Goal: Transaction & Acquisition: Download file/media

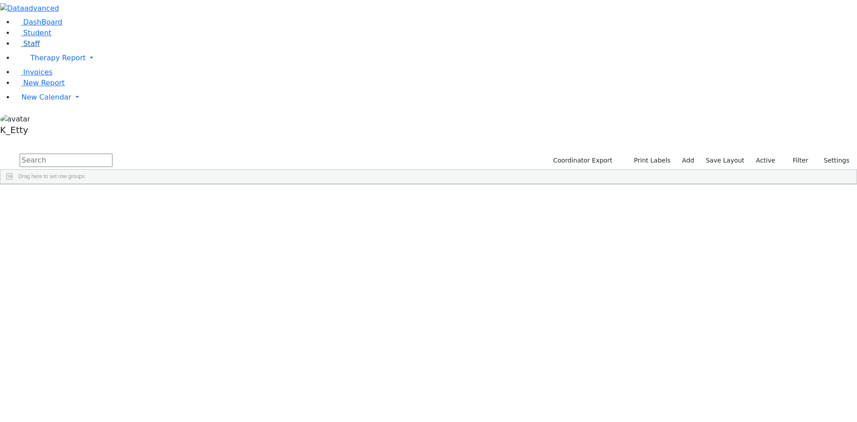
click at [40, 48] on link "Staff" at bounding box center [26, 43] width 25 height 8
click at [784, 154] on button "Print" at bounding box center [791, 161] width 29 height 14
drag, startPoint x: 752, startPoint y: 62, endPoint x: 747, endPoint y: 66, distance: 6.0
click at [751, 185] on link "Directory" at bounding box center [770, 192] width 71 height 14
click at [19, 48] on link "Staff" at bounding box center [26, 43] width 25 height 8
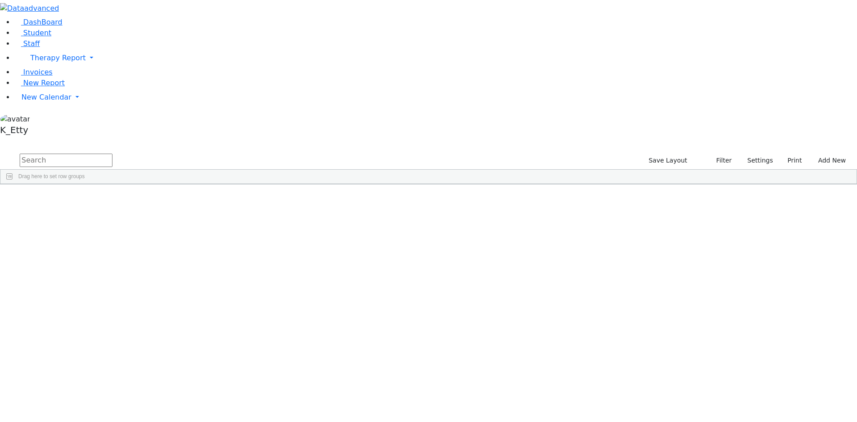
click at [113, 154] on input "text" at bounding box center [66, 160] width 93 height 13
click at [747, 154] on button "Settings" at bounding box center [756, 161] width 41 height 14
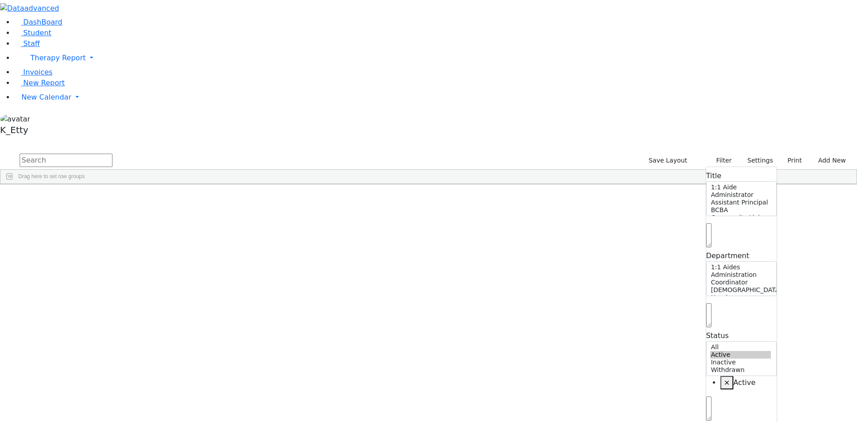
click at [113, 154] on input "text" at bounding box center [66, 160] width 93 height 13
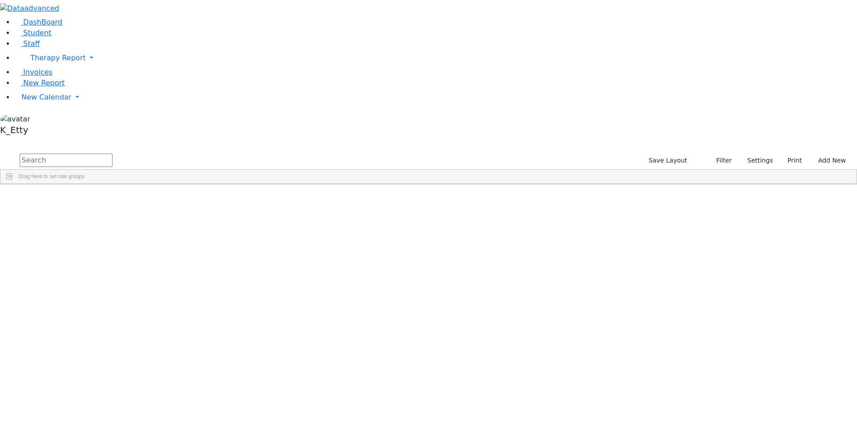
click at [467, 188] on span at bounding box center [462, 191] width 7 height 7
click at [493, 189] on span "filter" at bounding box center [489, 192] width 7 height 7
click at [522, 283] on div "ECEC/Public School" at bounding box center [497, 286] width 49 height 6
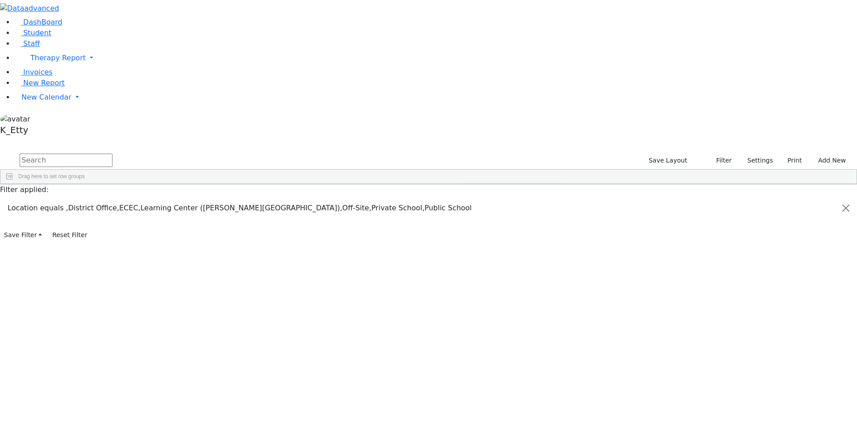
click at [498, 240] on div "(Select All)" at bounding box center [485, 243] width 25 height 6
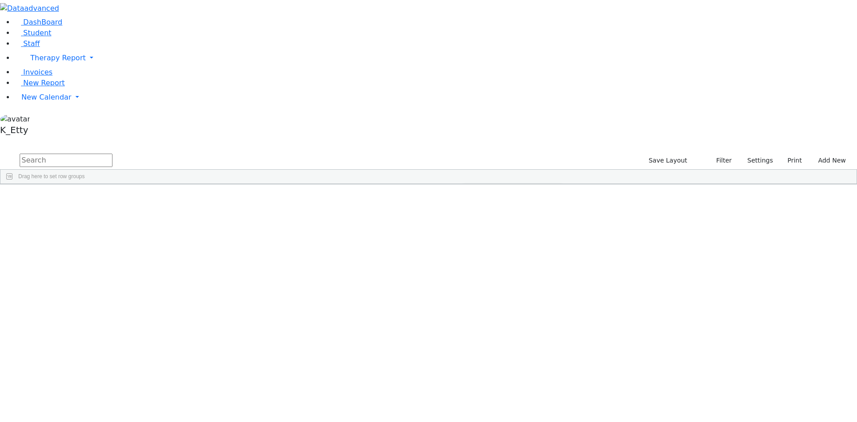
click at [498, 240] on div "(Select All)" at bounding box center [485, 243] width 25 height 6
click at [522, 283] on div "ECEC/Public School" at bounding box center [497, 286] width 49 height 6
click at [505, 294] on div "Public School" at bounding box center [489, 297] width 33 height 6
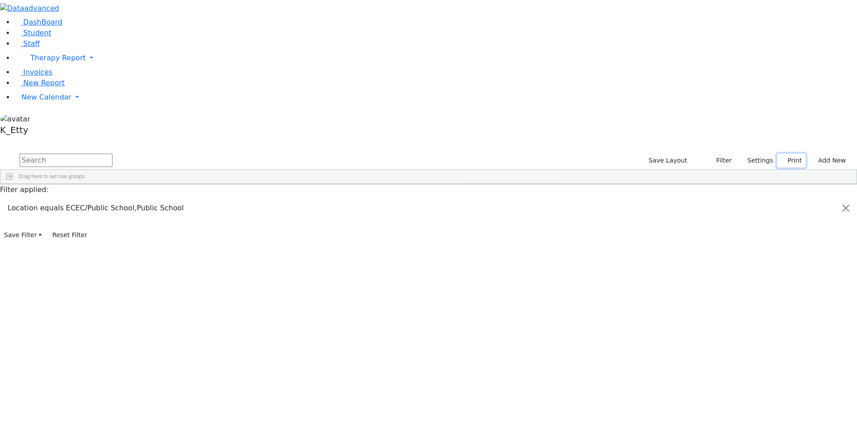
click at [791, 154] on button "Print" at bounding box center [791, 161] width 29 height 14
click at [777, 185] on link "Directory" at bounding box center [770, 192] width 71 height 14
click at [305, 0] on div at bounding box center [428, 0] width 857 height 0
drag, startPoint x: 456, startPoint y: 213, endPoint x: 465, endPoint y: 212, distance: 9.5
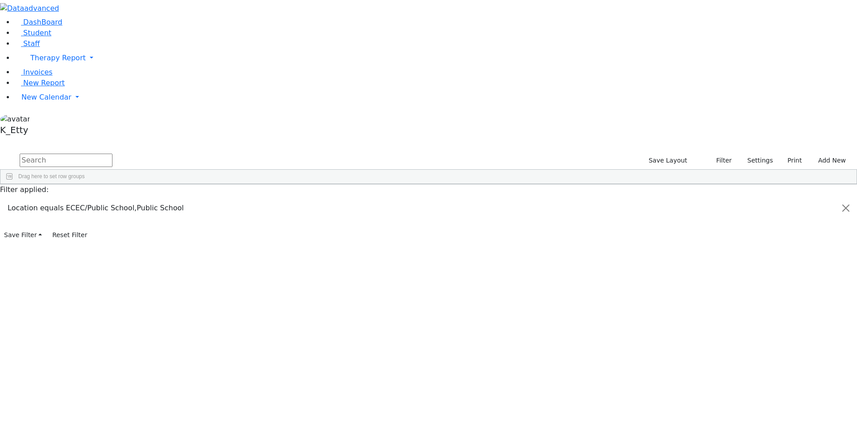
click at [470, 0] on div at bounding box center [428, 0] width 857 height 0
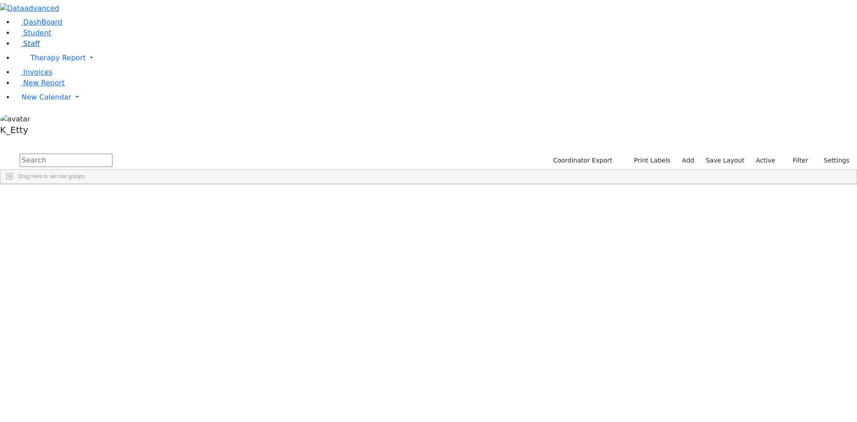
click at [35, 48] on link "Staff" at bounding box center [26, 43] width 25 height 8
click at [459, 184] on div "Location" at bounding box center [442, 191] width 35 height 14
click at [467, 188] on span at bounding box center [462, 191] width 7 height 7
click at [497, 187] on span "filter" at bounding box center [489, 193] width 15 height 12
click at [498, 240] on div "(Select All)" at bounding box center [485, 243] width 25 height 6
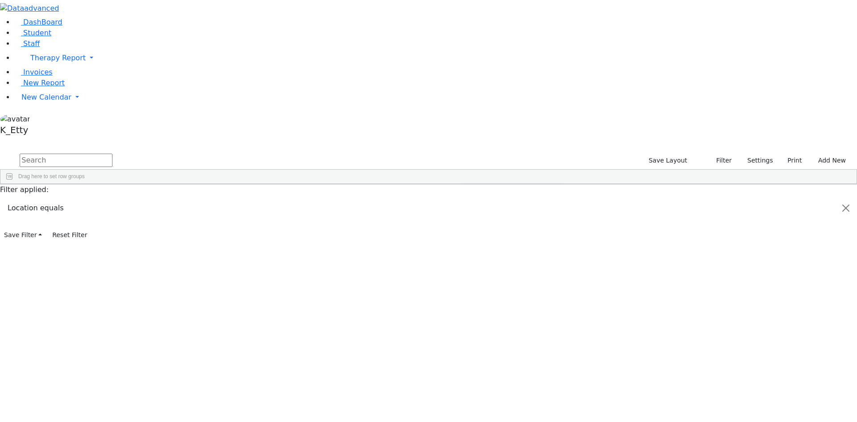
click at [498, 240] on div "(Select All)" at bounding box center [485, 243] width 25 height 6
click at [522, 283] on div "ECEC/Public School" at bounding box center [497, 286] width 49 height 6
click at [505, 294] on div "Public School" at bounding box center [489, 297] width 33 height 6
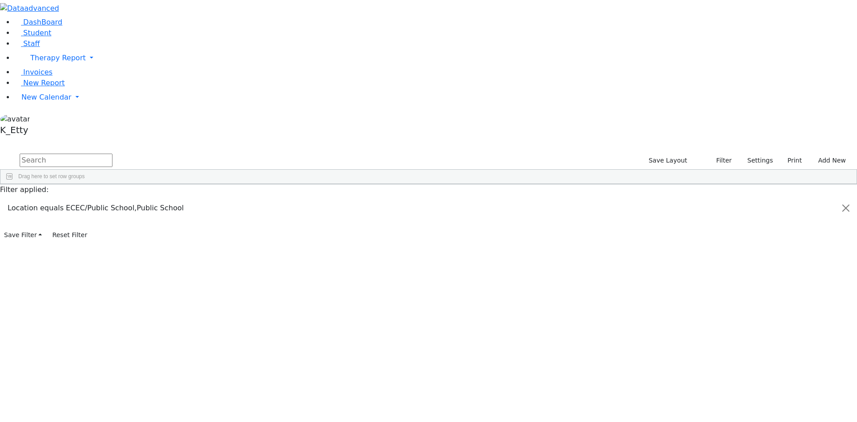
drag, startPoint x: 572, startPoint y: 216, endPoint x: 602, endPoint y: 220, distance: 31.1
click at [486, 332] on span "Export" at bounding box center [455, 338] width 61 height 13
click at [570, 334] on span "CSV Export" at bounding box center [543, 340] width 53 height 13
click at [478, 289] on span "CSV Export" at bounding box center [451, 295] width 53 height 13
